Goal: Contribute content

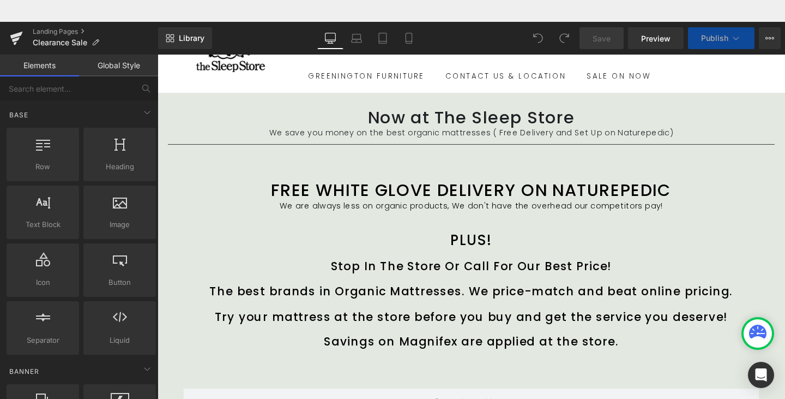
scroll to position [43, 0]
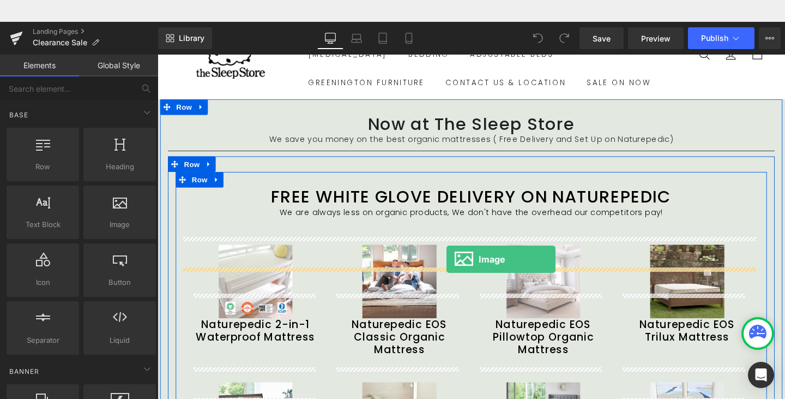
drag, startPoint x: 273, startPoint y: 245, endPoint x: 461, endPoint y: 248, distance: 188.8
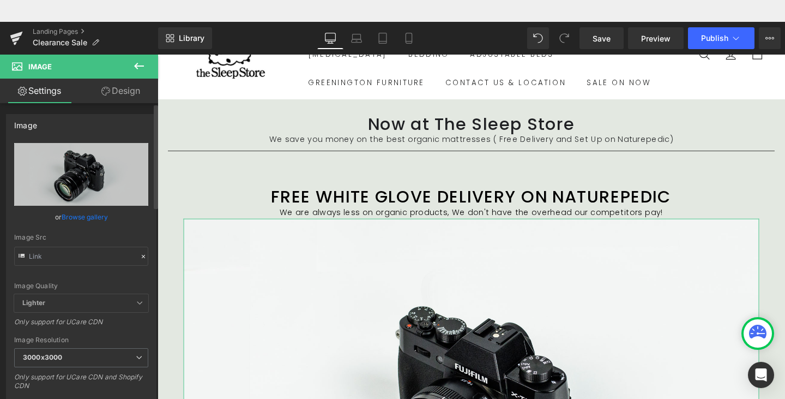
click at [86, 216] on link "Browse gallery" at bounding box center [85, 216] width 46 height 19
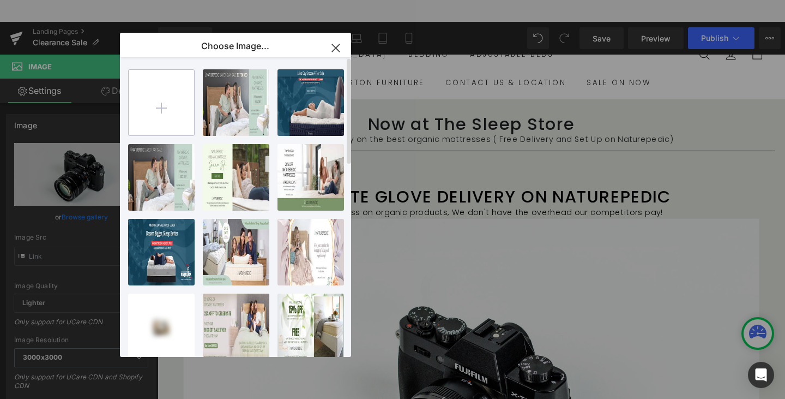
click at [160, 107] on input "file" at bounding box center [161, 102] width 65 height 65
type input "C:\fakepath\The Sleep Store Naturepedic Fall Sale 1600x600.jpg"
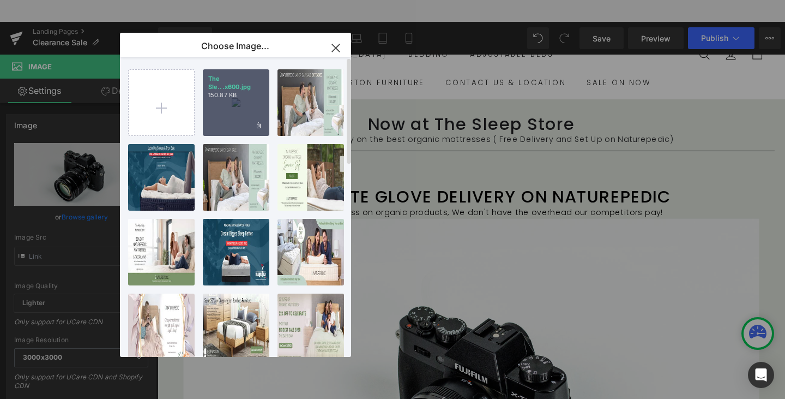
click at [230, 100] on div "The Sle...x600.jpg 150.87 KB" at bounding box center [236, 102] width 67 height 67
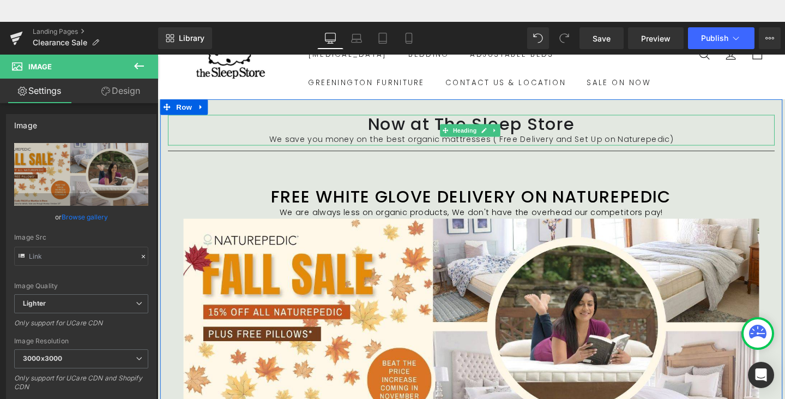
click at [587, 141] on font "Now at The Sleep Store" at bounding box center [488, 128] width 218 height 25
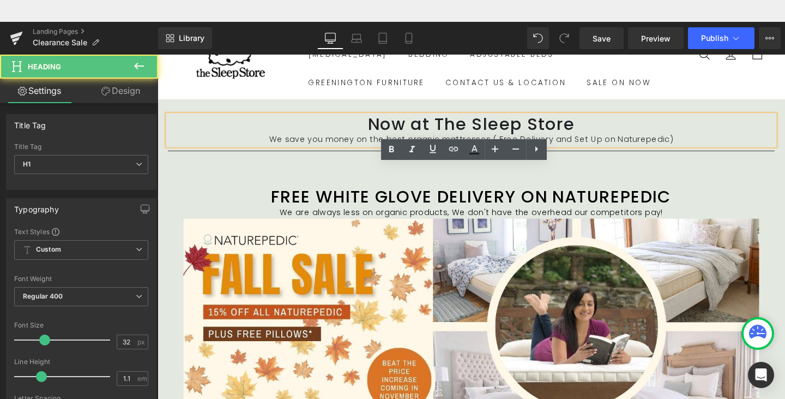
click at [587, 141] on font "Now at The Sleep Store" at bounding box center [488, 128] width 218 height 25
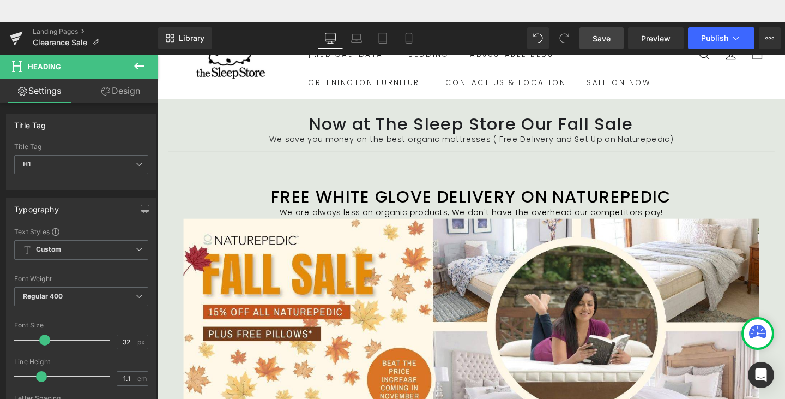
click at [596, 40] on span "Save" at bounding box center [602, 38] width 18 height 11
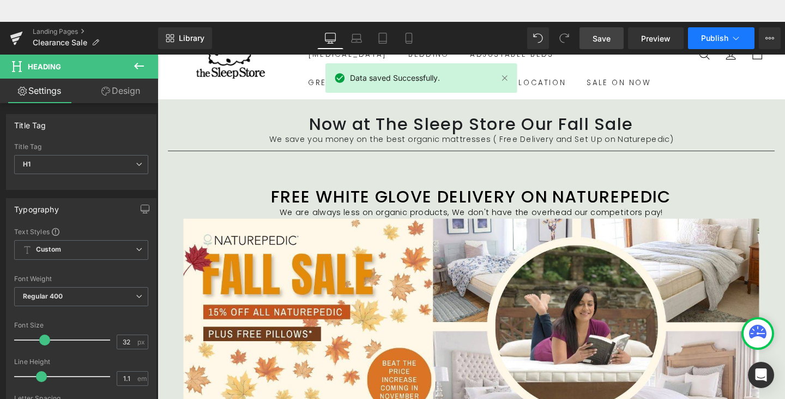
click at [740, 40] on icon at bounding box center [736, 38] width 11 height 11
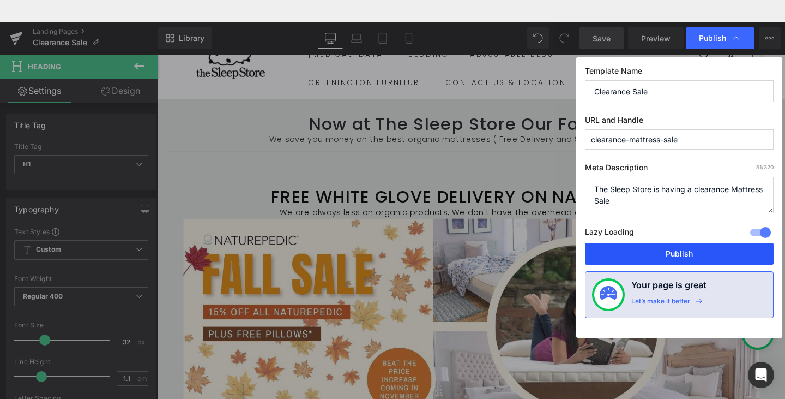
click at [695, 256] on button "Publish" at bounding box center [679, 254] width 189 height 22
